Goal: Task Accomplishment & Management: Manage account settings

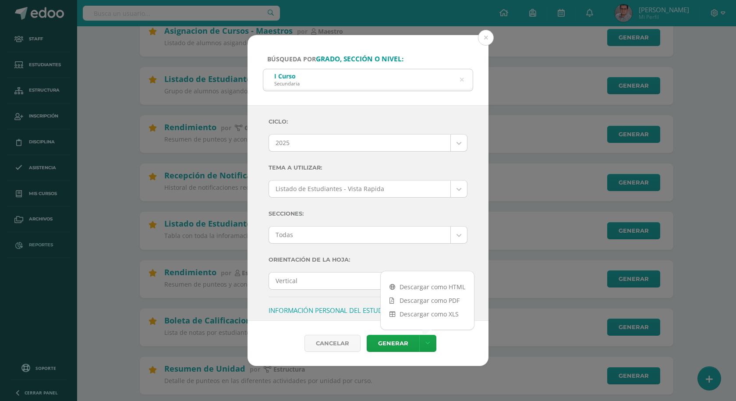
scroll to position [248, 0]
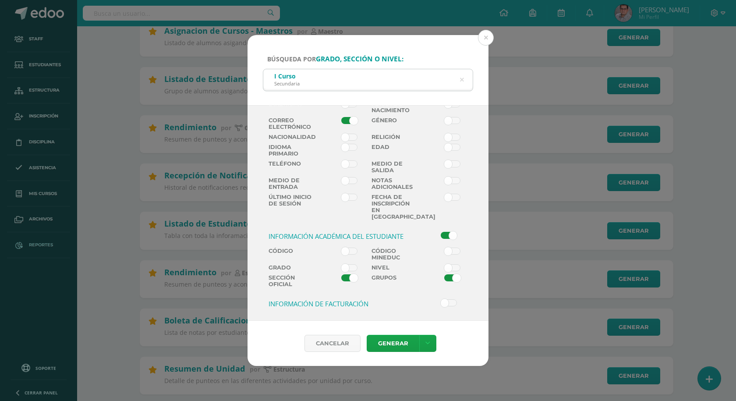
click at [42, 13] on div "Búsqueda por grado, sección o nivel: I Curso Secundaria 1 curso Ciclo: 2025 202…" at bounding box center [368, 200] width 736 height 401
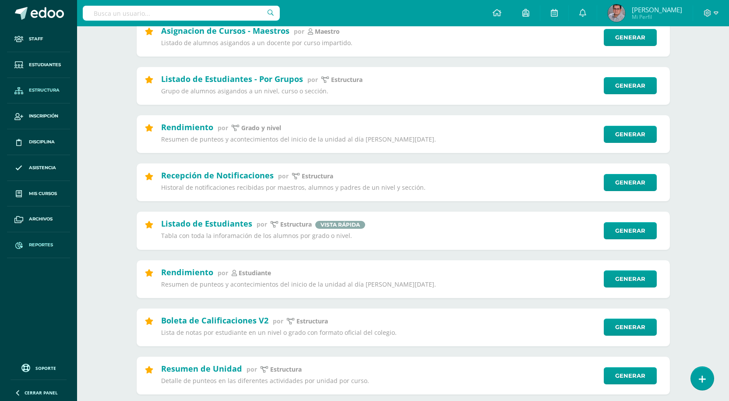
click at [47, 91] on span "Estructura" at bounding box center [44, 90] width 31 height 7
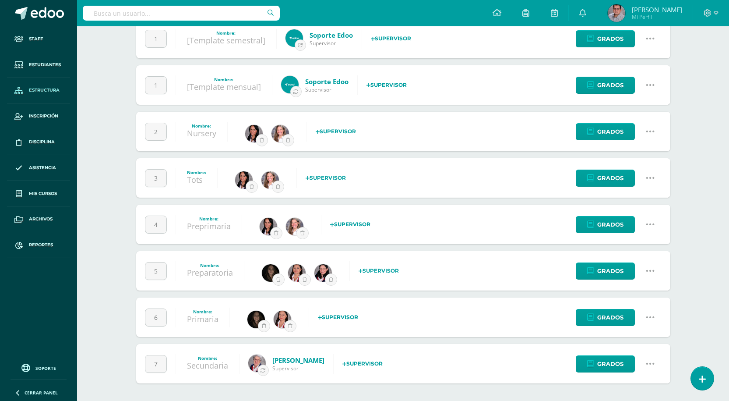
click at [209, 321] on link "Primaria" at bounding box center [203, 318] width 32 height 11
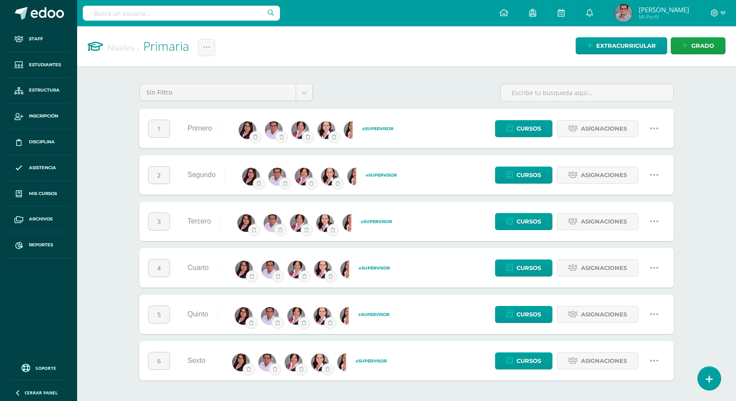
click at [657, 173] on icon at bounding box center [654, 175] width 10 height 10
click at [648, 221] on link "Configuración" at bounding box center [636, 220] width 77 height 14
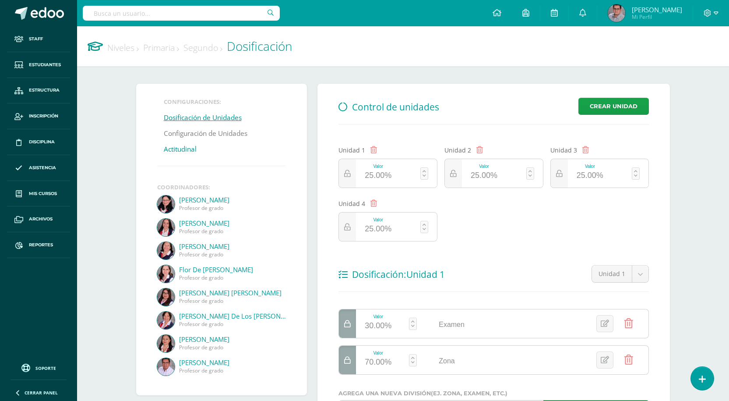
click at [176, 152] on link "Actitudinal" at bounding box center [180, 149] width 33 height 16
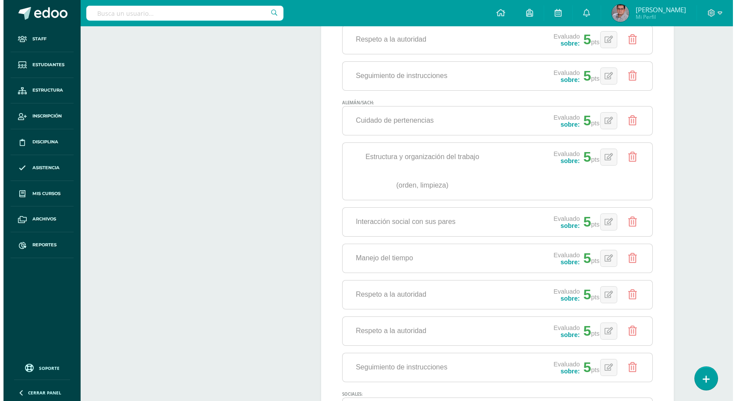
scroll to position [832, 0]
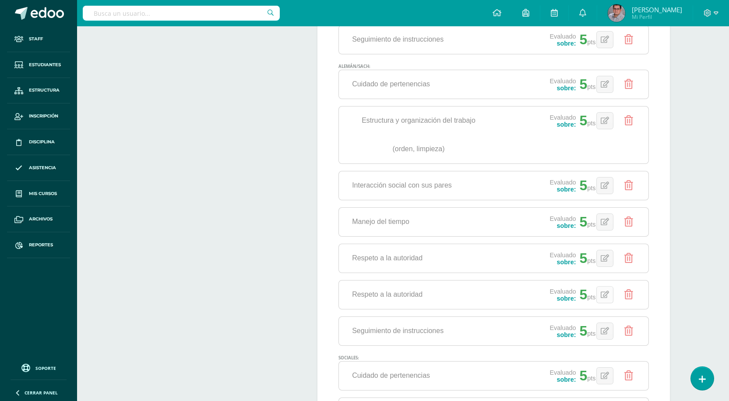
click at [607, 293] on icon at bounding box center [605, 294] width 8 height 7
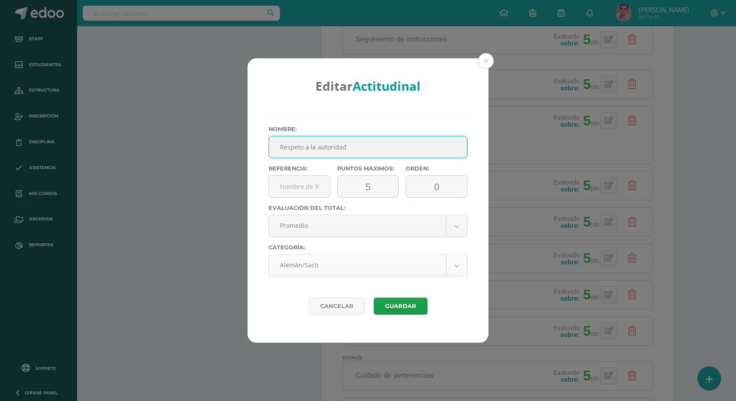
click at [369, 256] on body "Editar Actitudinal Nombre: Respeto a la autoridad Referencia: Puntos Máximos: 5…" at bounding box center [368, 54] width 736 height 1773
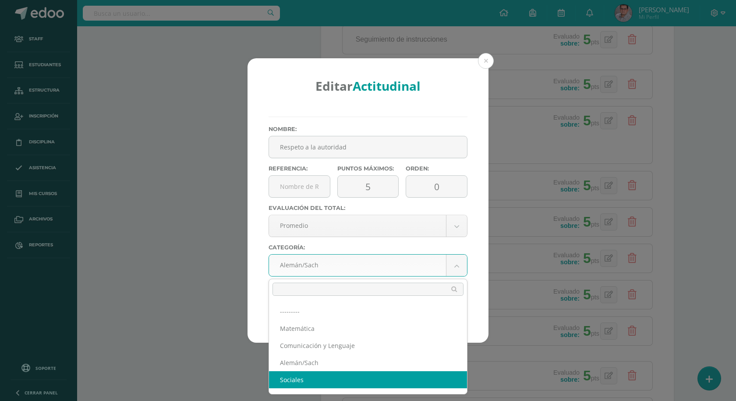
select select "26"
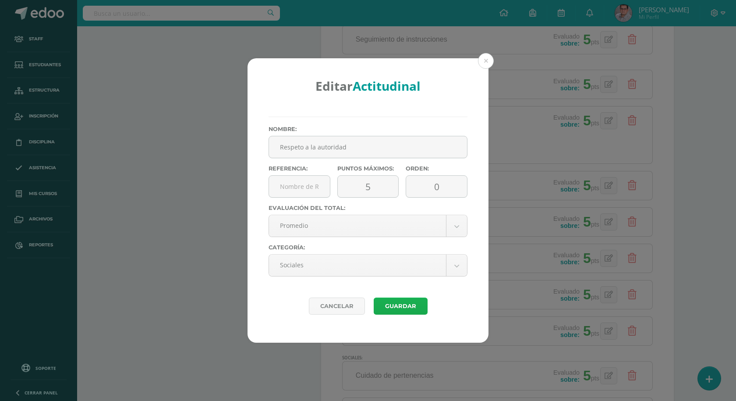
click at [419, 301] on link "Guardar" at bounding box center [400, 305] width 54 height 17
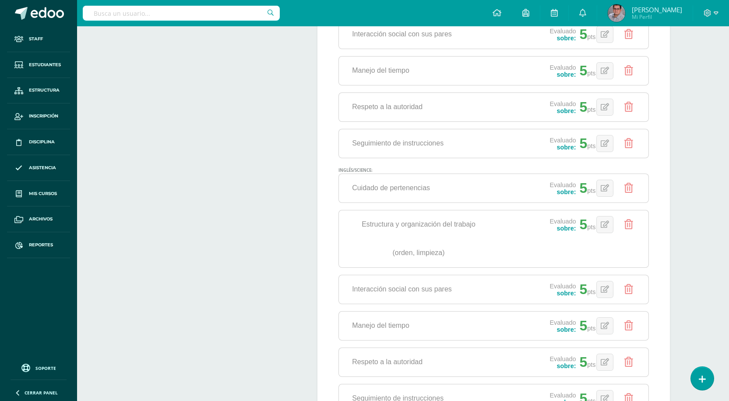
scroll to position [1198, 0]
